Goal: Task Accomplishment & Management: Manage account settings

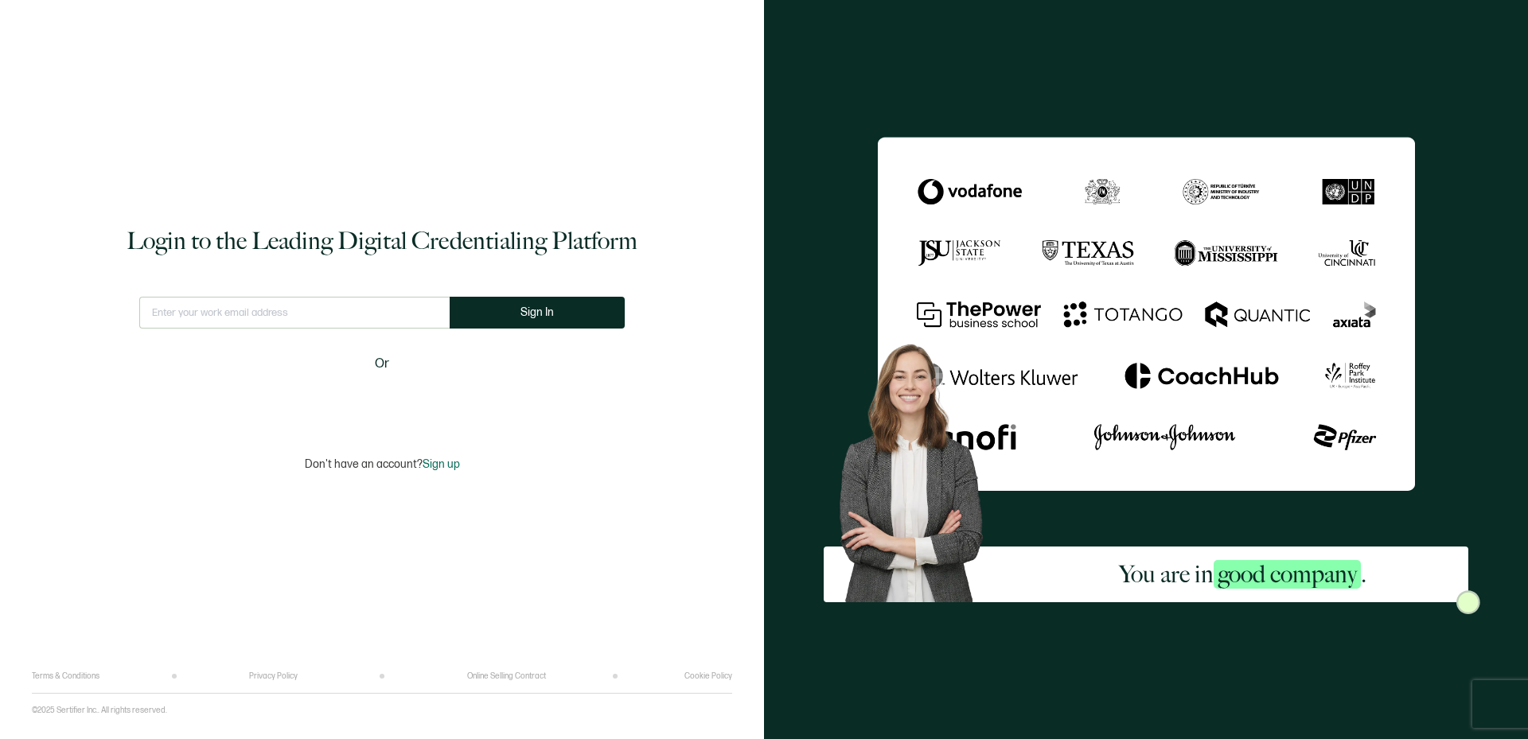
click at [338, 313] on input "text" at bounding box center [294, 313] width 310 height 32
type input "emily@tiptonhealth.com"
click at [511, 317] on button "Sign In" at bounding box center [537, 313] width 175 height 32
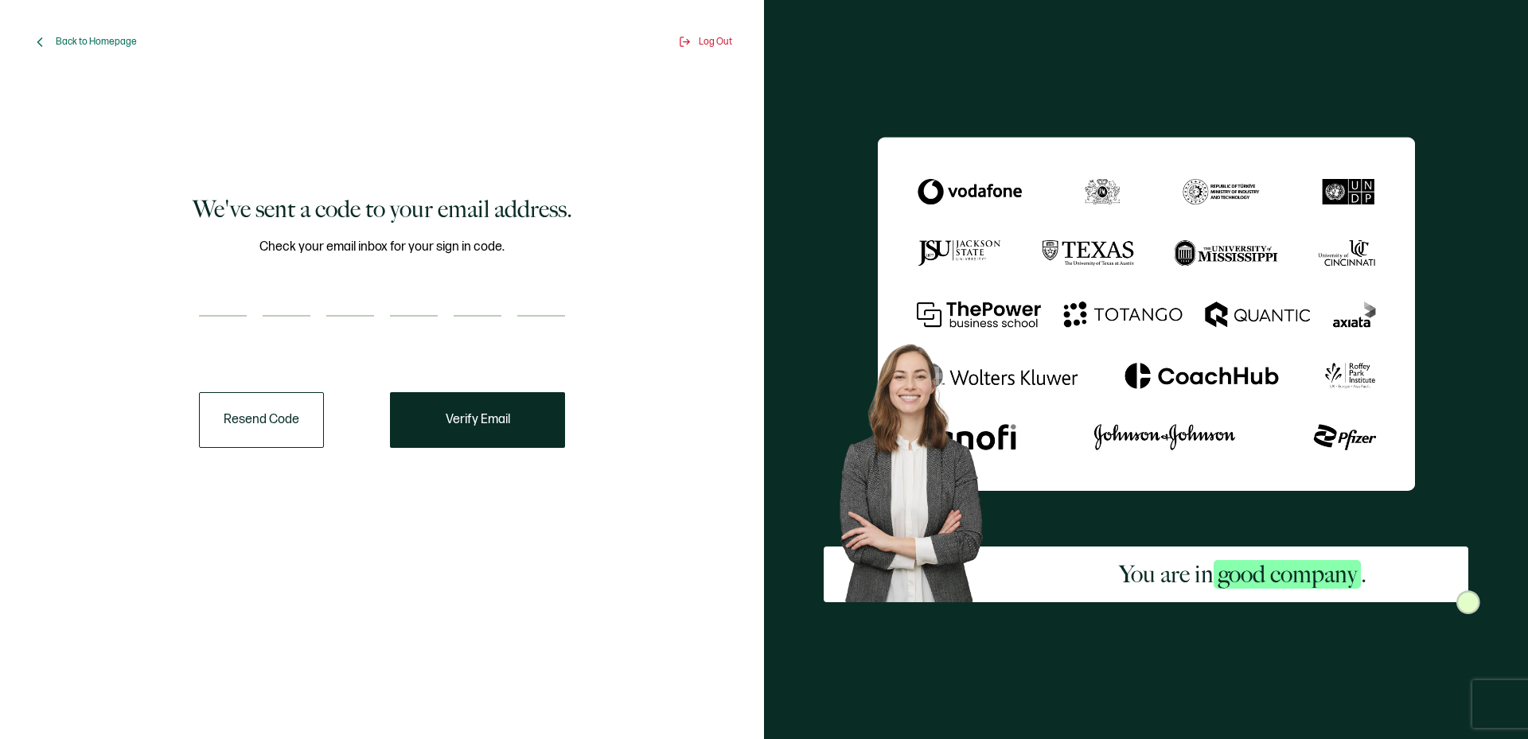
click at [230, 290] on input "number" at bounding box center [223, 301] width 48 height 32
type input "9"
type input "4"
type input "2"
type input "7"
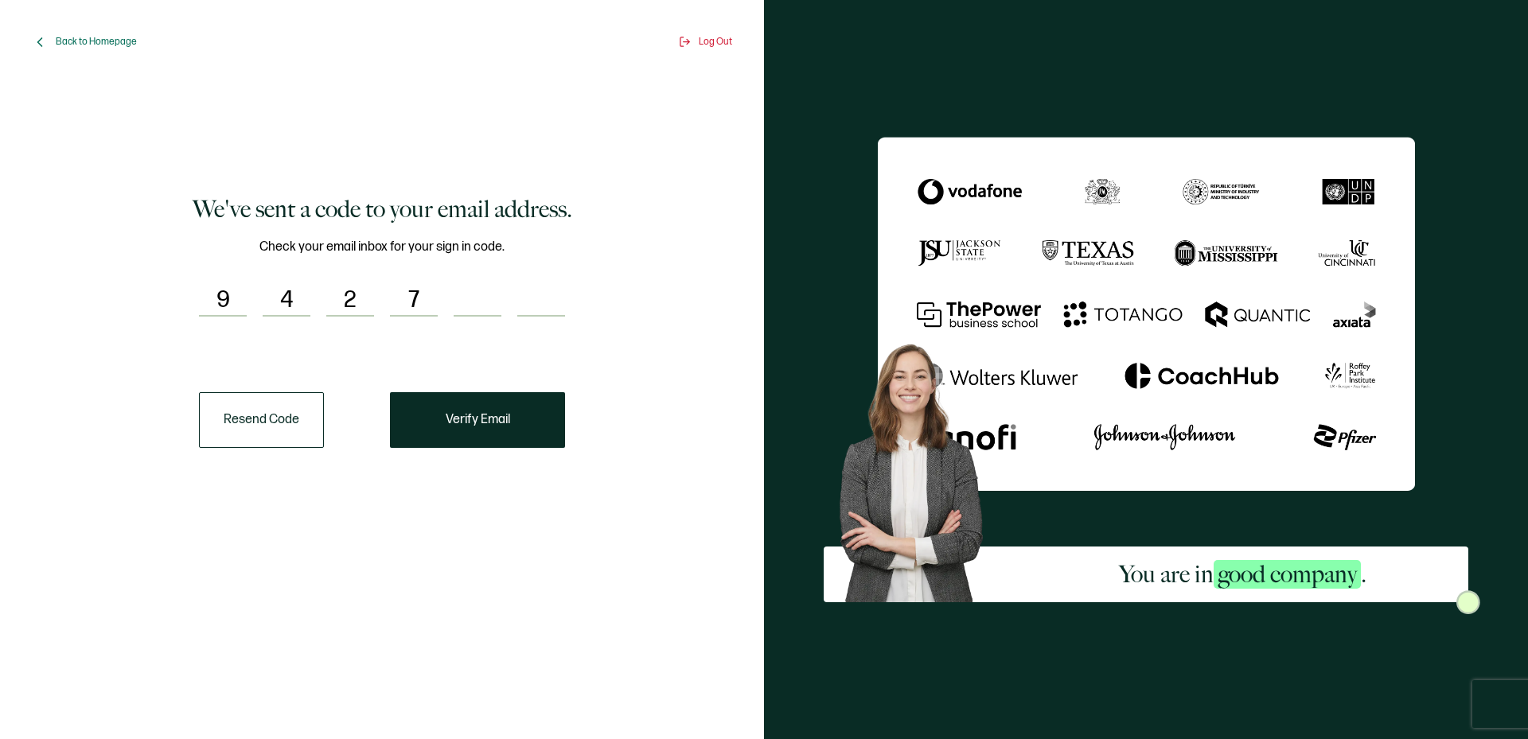
type input "0"
type input "9"
